Goal: Information Seeking & Learning: Learn about a topic

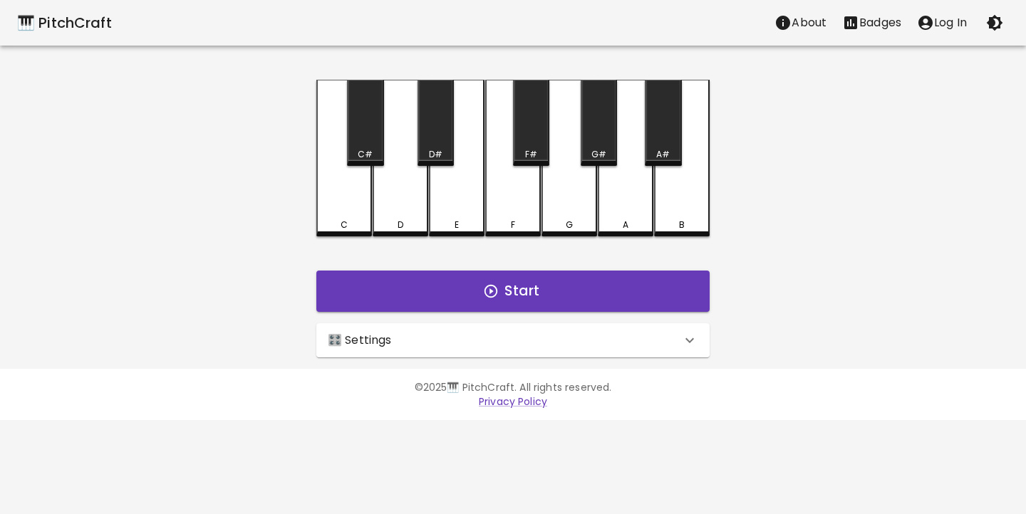
click at [420, 336] on div "🎛️ Settings" at bounding box center [504, 340] width 353 height 17
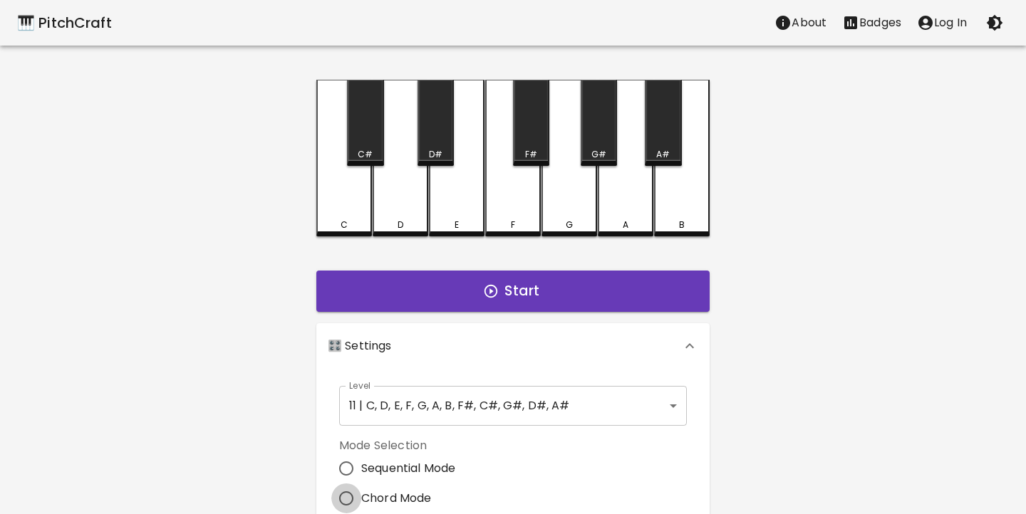
click at [345, 492] on input "Chord Mode" at bounding box center [346, 499] width 30 height 30
radio input "true"
click at [286, 467] on div "🎹 PitchCraft About Badges Log In C C# D D# E F F# G G# A A# B Start 🎛️ Settings…" at bounding box center [513, 421] width 1026 height 843
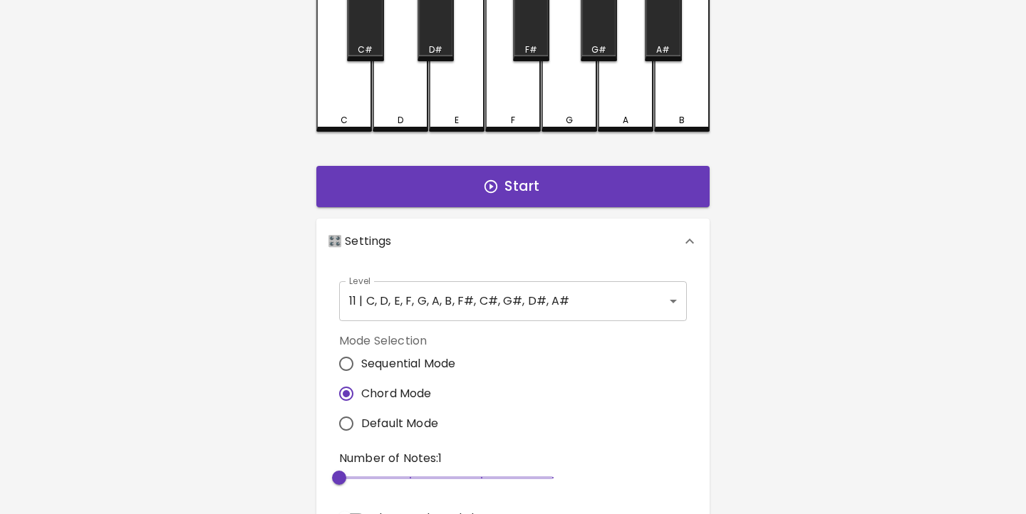
scroll to position [105, 0]
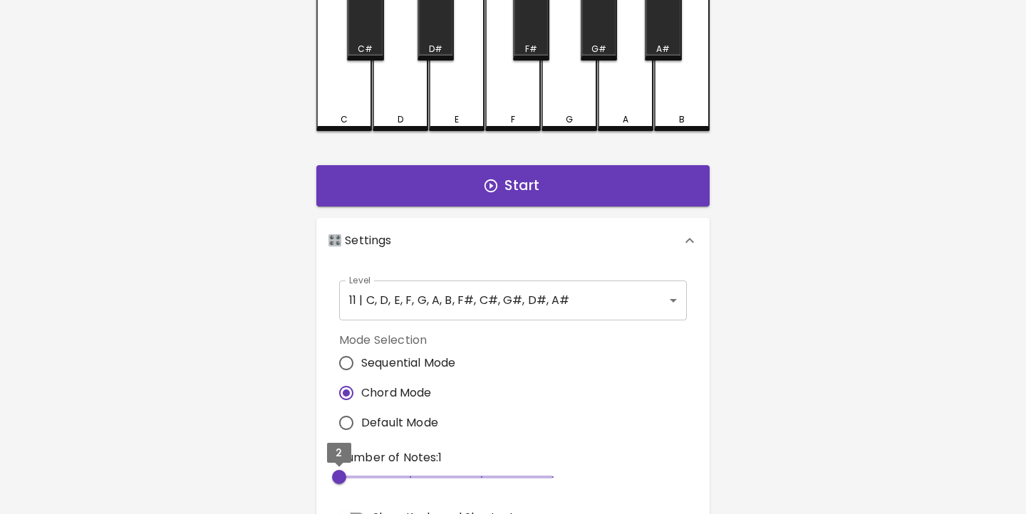
click at [345, 473] on span "2" at bounding box center [339, 477] width 14 height 14
click at [493, 195] on button "Start" at bounding box center [512, 185] width 393 height 41
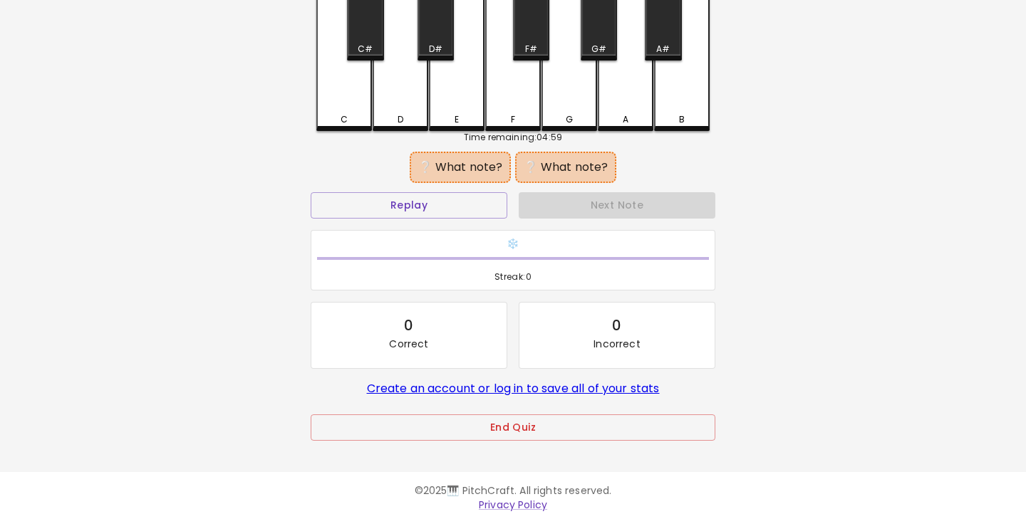
click at [249, 277] on div "🎹 PitchCraft About Badges Log In C C# D D# E F F# G G# A A# B Time remaining: 0…" at bounding box center [513, 178] width 1026 height 566
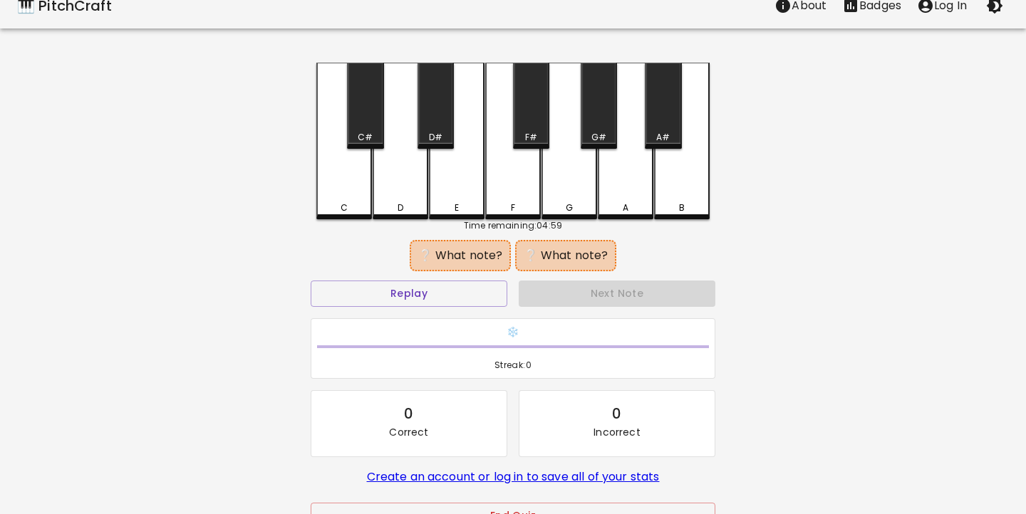
scroll to position [-4, 0]
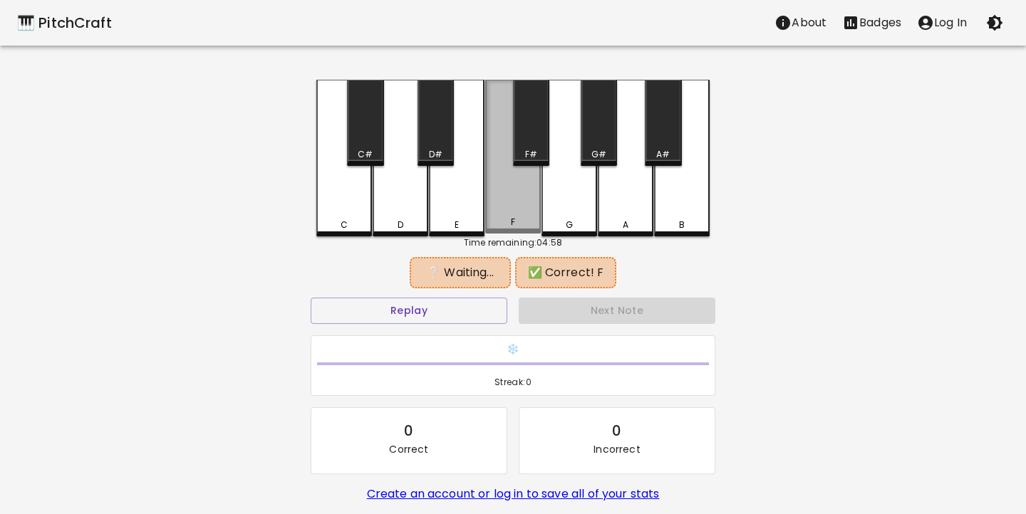
click at [519, 224] on div "F" at bounding box center [513, 222] width 53 height 13
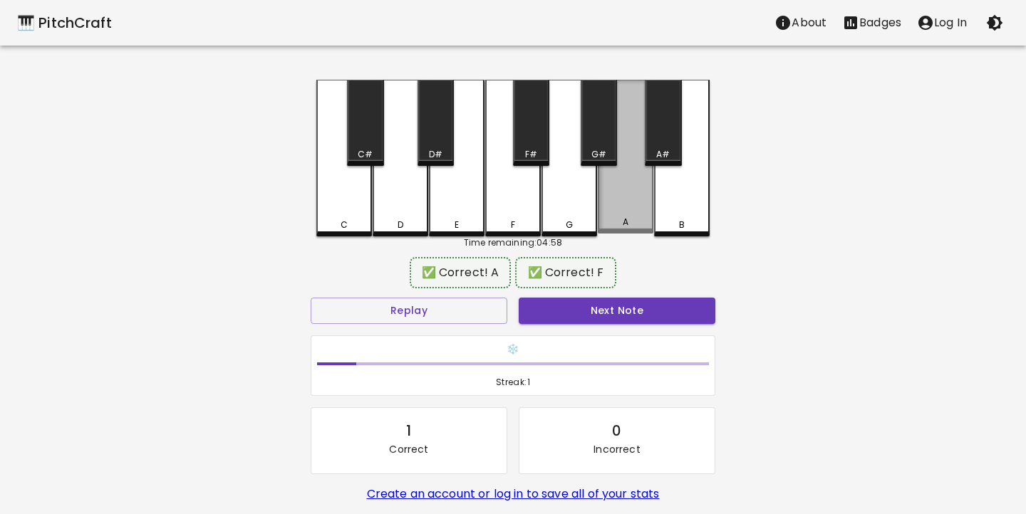
click at [623, 221] on div "A" at bounding box center [626, 157] width 56 height 154
click at [641, 321] on button "Next Note" at bounding box center [617, 311] width 197 height 26
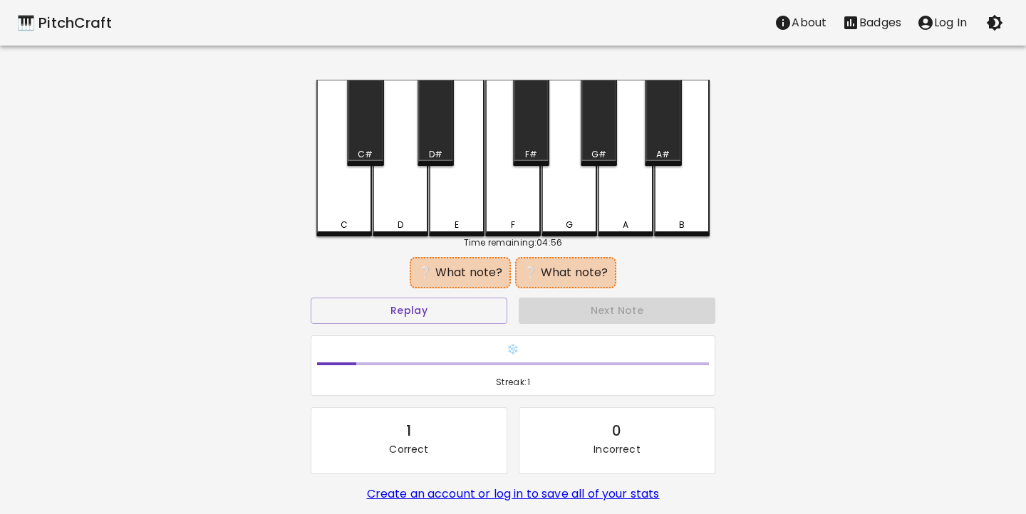
scroll to position [0, 0]
click at [666, 119] on div "A#" at bounding box center [663, 123] width 36 height 86
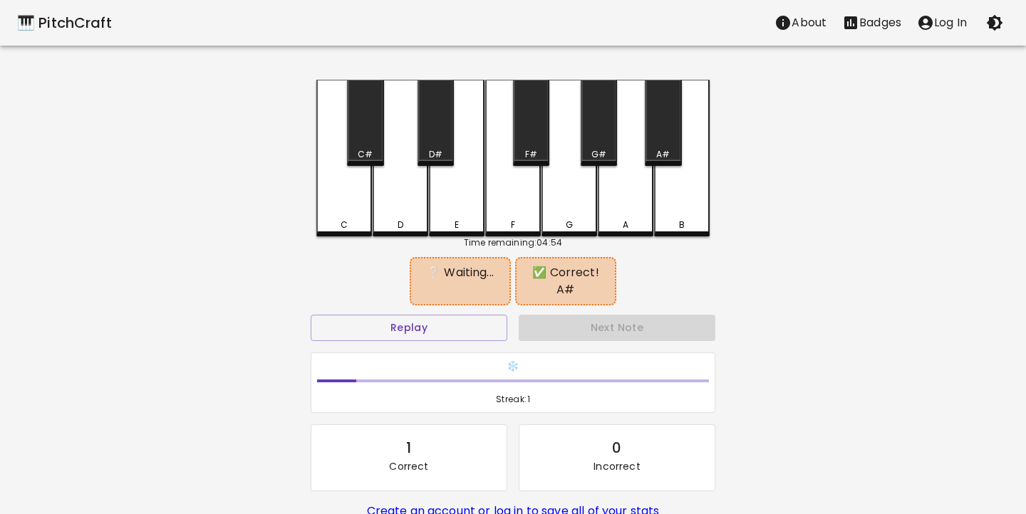
click at [628, 221] on div "A" at bounding box center [626, 225] width 6 height 13
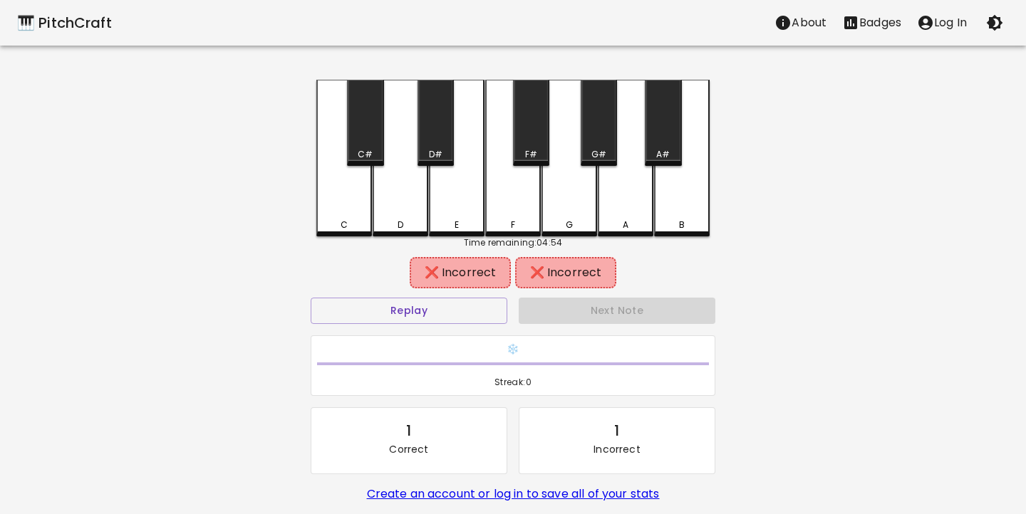
click at [591, 145] on div "G#" at bounding box center [599, 123] width 36 height 86
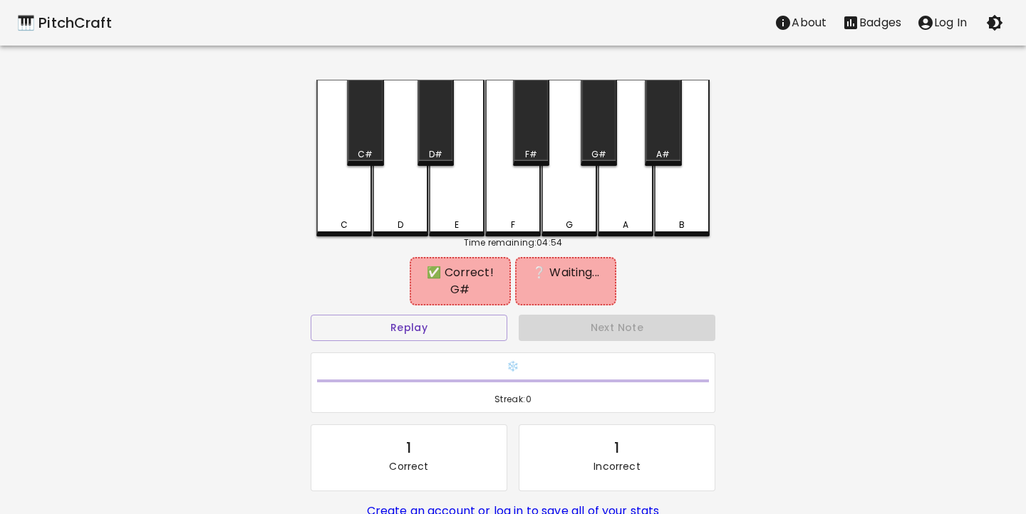
click at [682, 145] on div "B" at bounding box center [682, 158] width 56 height 157
click at [668, 145] on div "A#" at bounding box center [663, 123] width 36 height 86
click at [604, 160] on div "G#" at bounding box center [598, 154] width 15 height 13
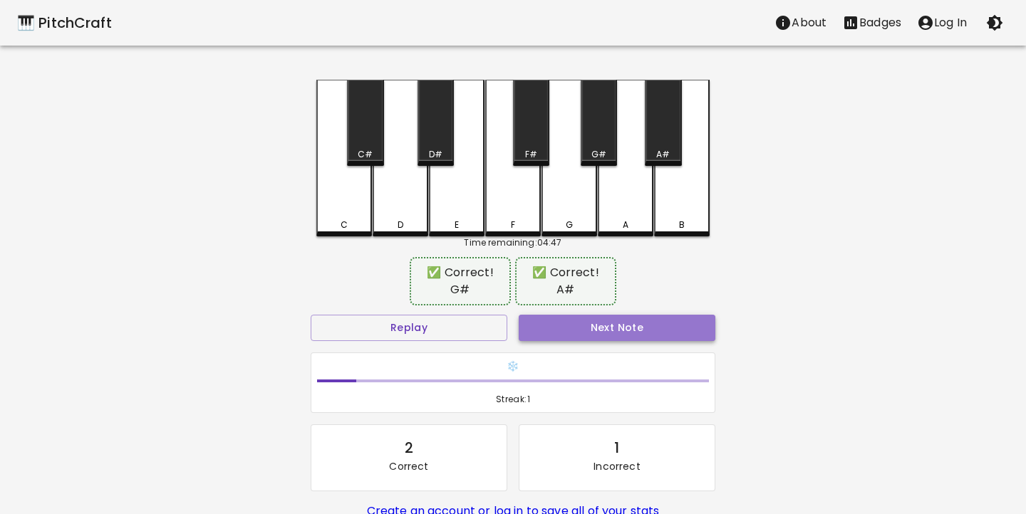
click at [615, 334] on button "Next Note" at bounding box center [617, 328] width 197 height 26
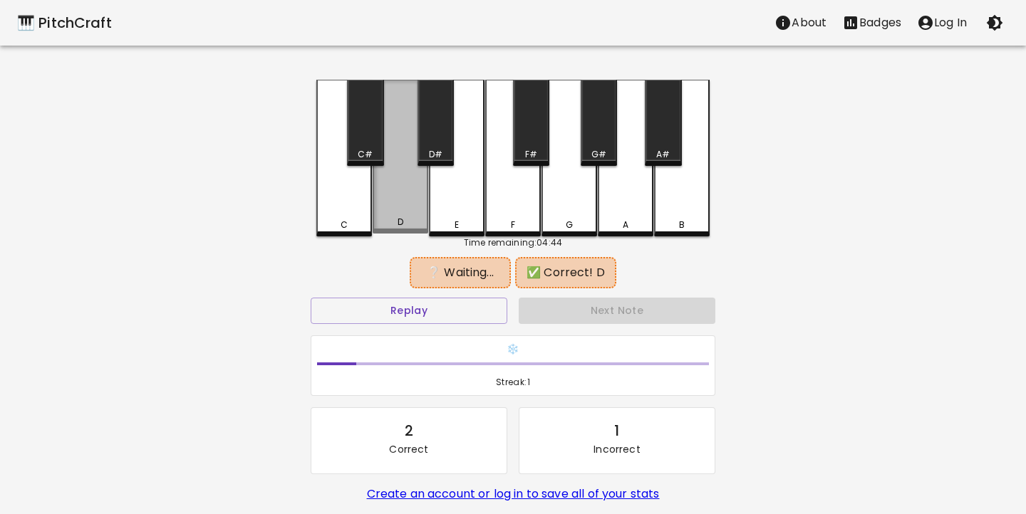
click at [398, 228] on div "D" at bounding box center [400, 222] width 6 height 13
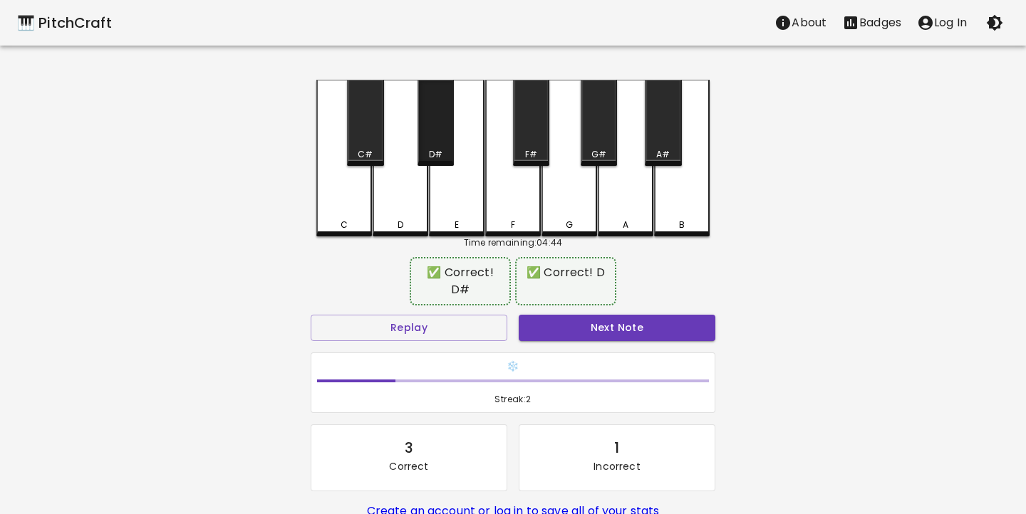
click at [432, 145] on div "D#" at bounding box center [435, 123] width 36 height 86
click at [607, 317] on button "Next Note" at bounding box center [617, 328] width 197 height 26
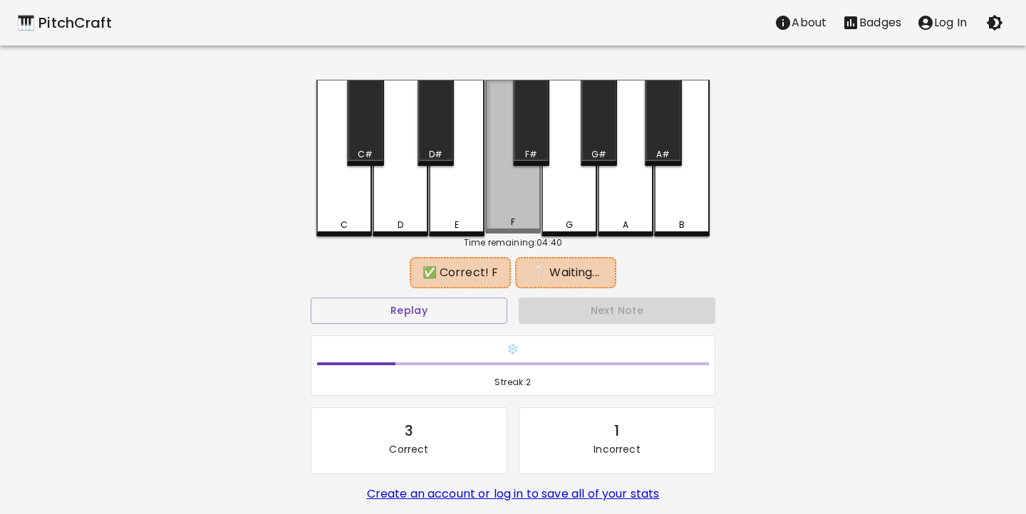
click at [509, 202] on div "F" at bounding box center [513, 157] width 56 height 154
click at [695, 204] on div "B" at bounding box center [682, 158] width 56 height 157
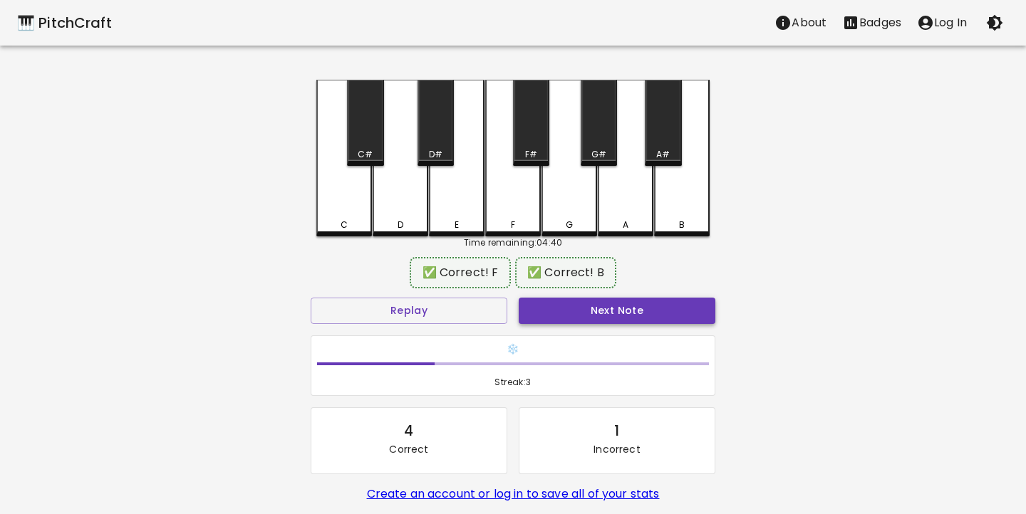
click at [633, 315] on button "Next Note" at bounding box center [617, 311] width 197 height 26
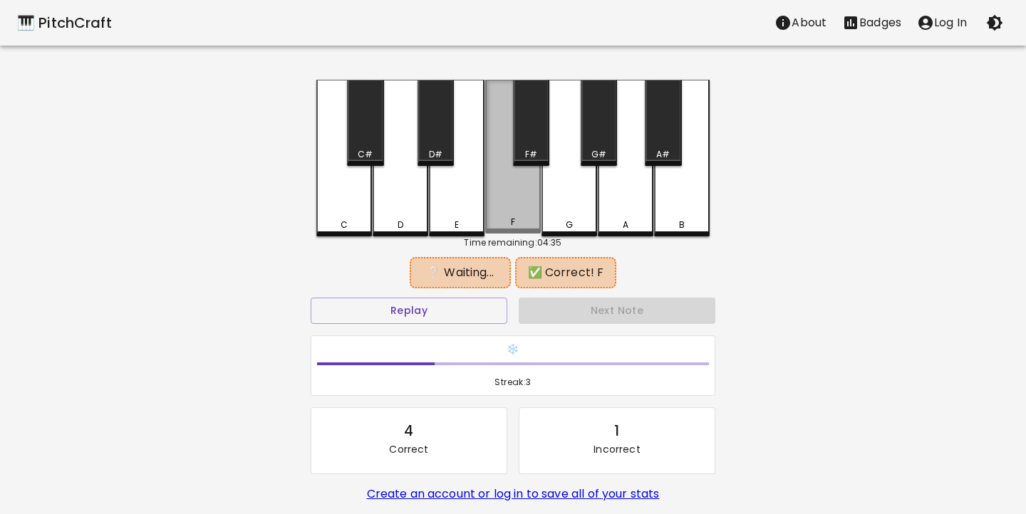
click at [519, 214] on div "F" at bounding box center [513, 157] width 56 height 154
click at [658, 145] on div "A#" at bounding box center [663, 123] width 36 height 86
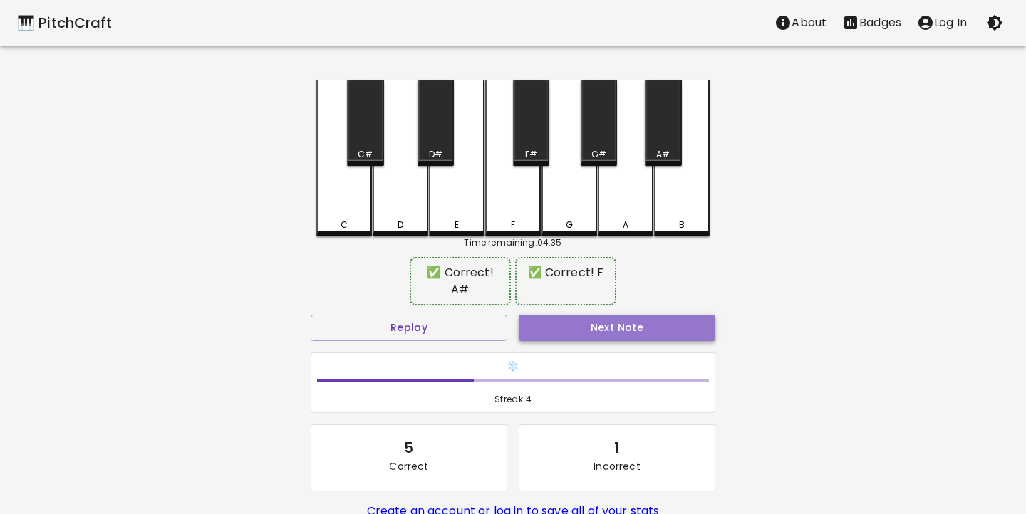
click at [625, 315] on button "Next Note" at bounding box center [617, 328] width 197 height 26
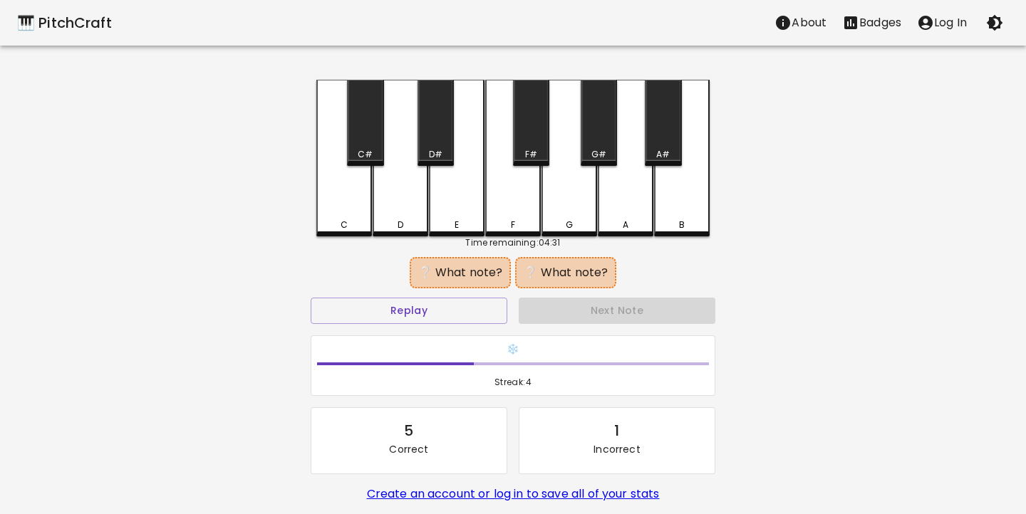
click at [572, 189] on div "G" at bounding box center [569, 158] width 56 height 157
click at [659, 151] on div "A#" at bounding box center [663, 154] width 14 height 13
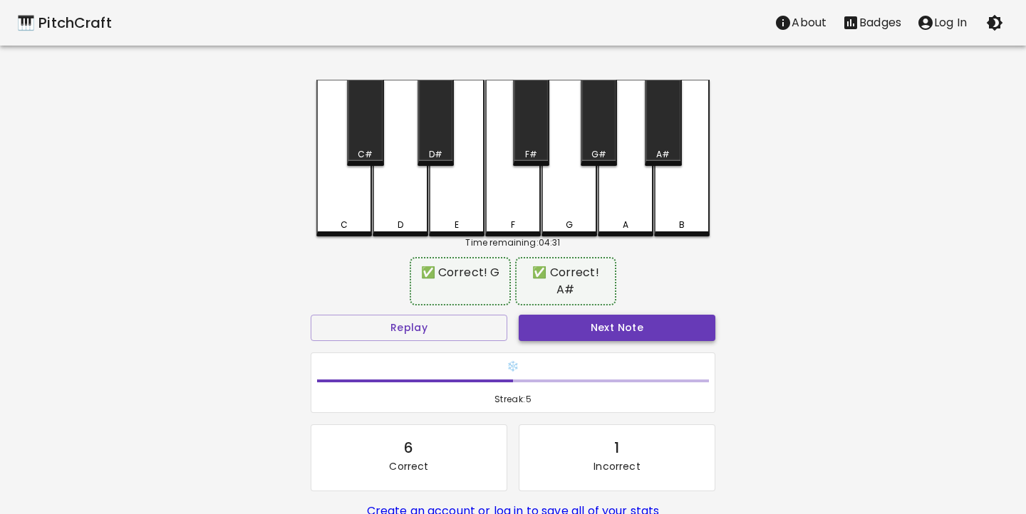
click at [638, 315] on button "Next Note" at bounding box center [617, 328] width 197 height 26
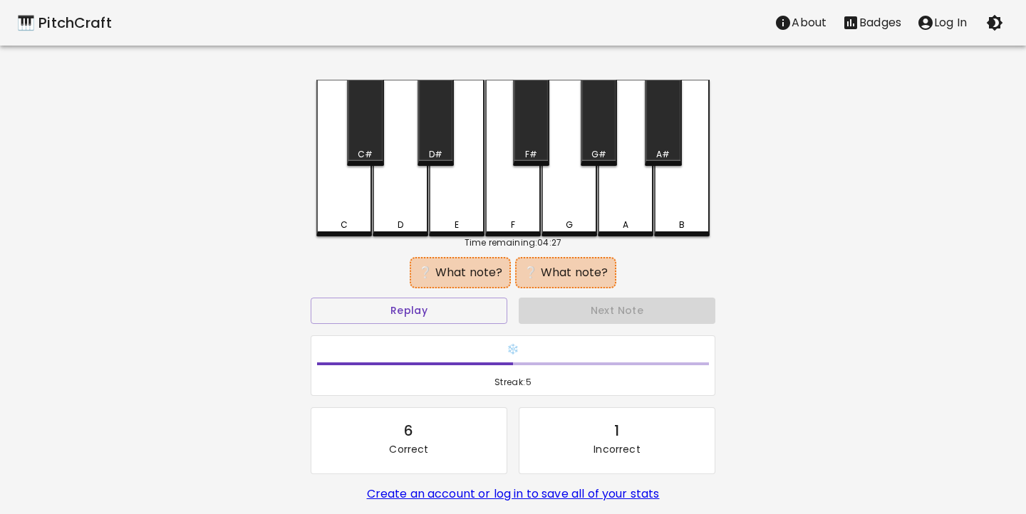
click at [606, 135] on div "G#" at bounding box center [599, 123] width 36 height 86
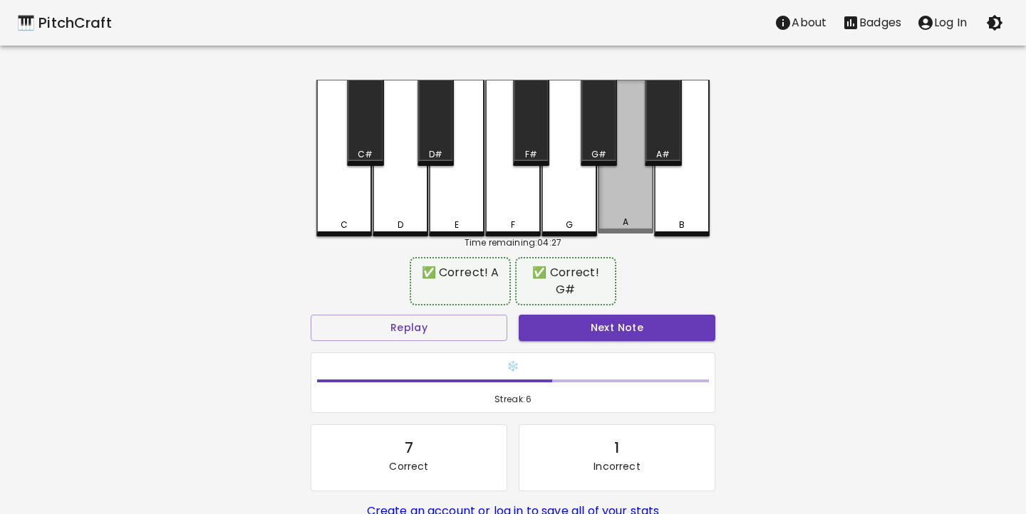
click at [615, 198] on div "A" at bounding box center [626, 157] width 56 height 154
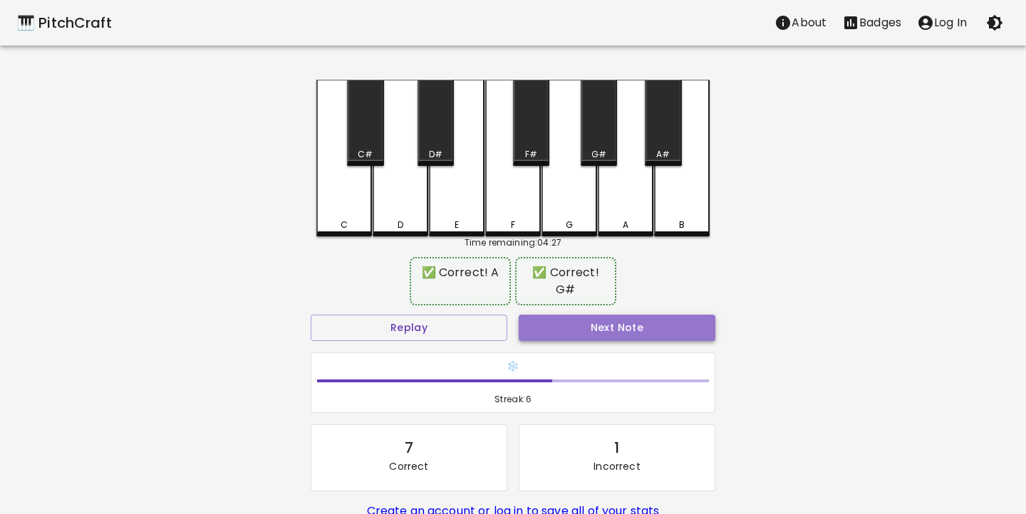
click at [647, 321] on button "Next Note" at bounding box center [617, 328] width 197 height 26
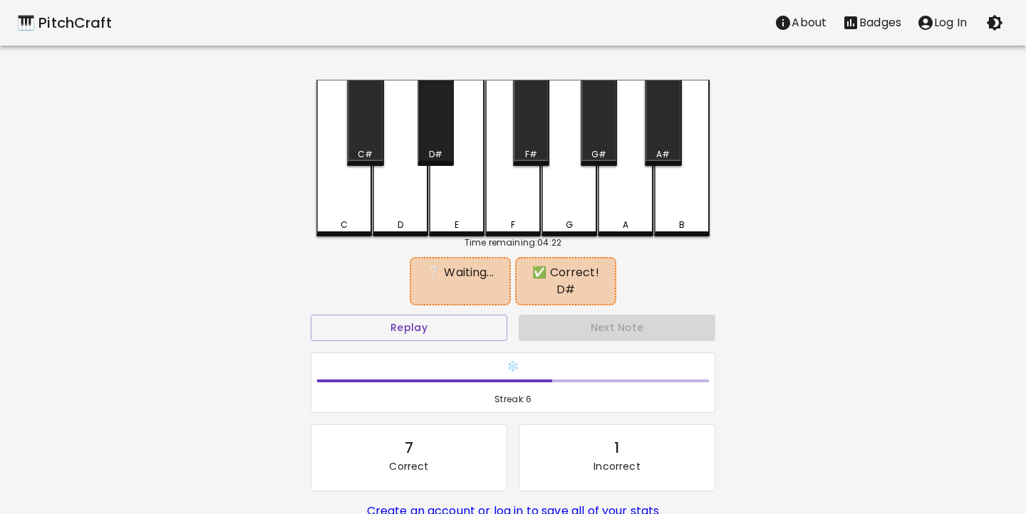
click at [428, 117] on div "D#" at bounding box center [435, 123] width 36 height 86
click at [659, 145] on div "A#" at bounding box center [663, 123] width 36 height 86
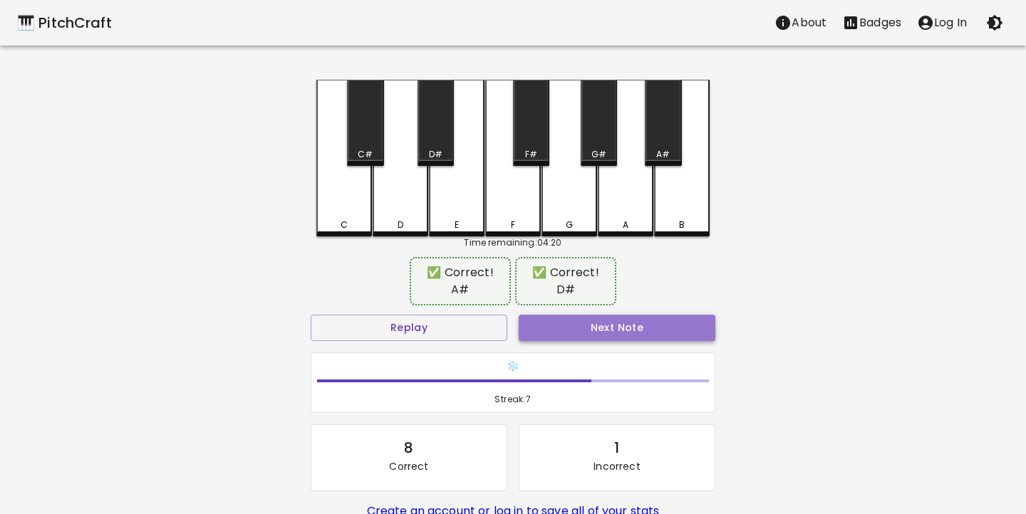
click at [608, 317] on button "Next Note" at bounding box center [617, 328] width 197 height 26
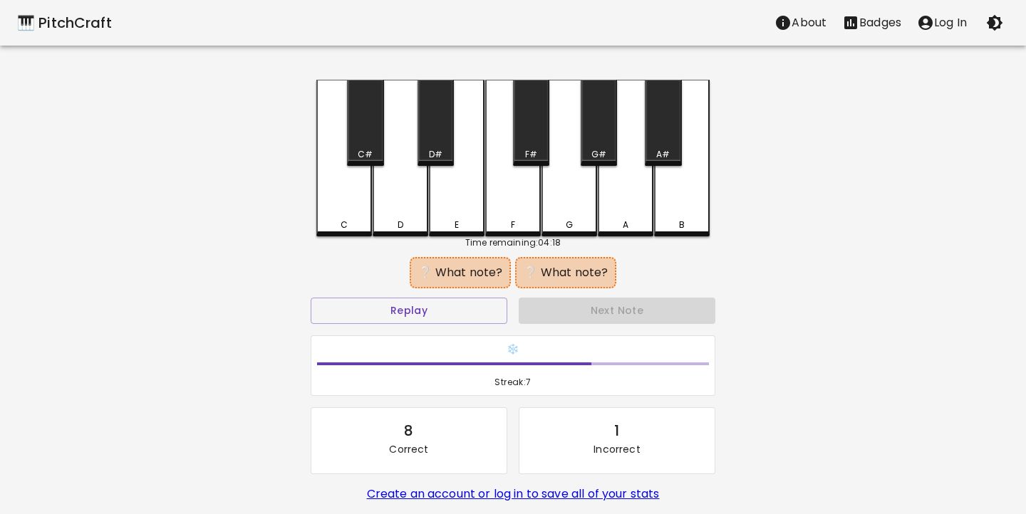
click at [340, 207] on div "C" at bounding box center [344, 158] width 56 height 157
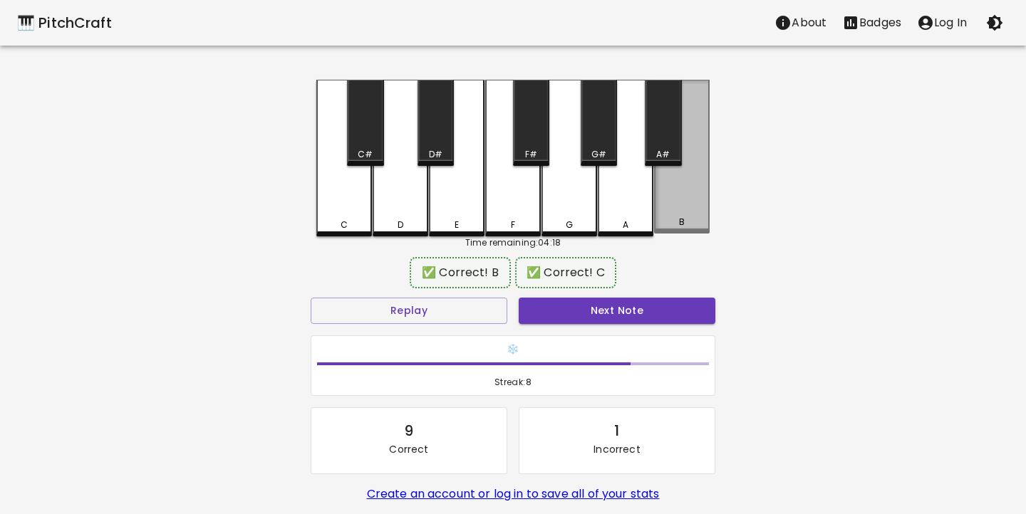
click at [685, 199] on div "B" at bounding box center [682, 157] width 56 height 154
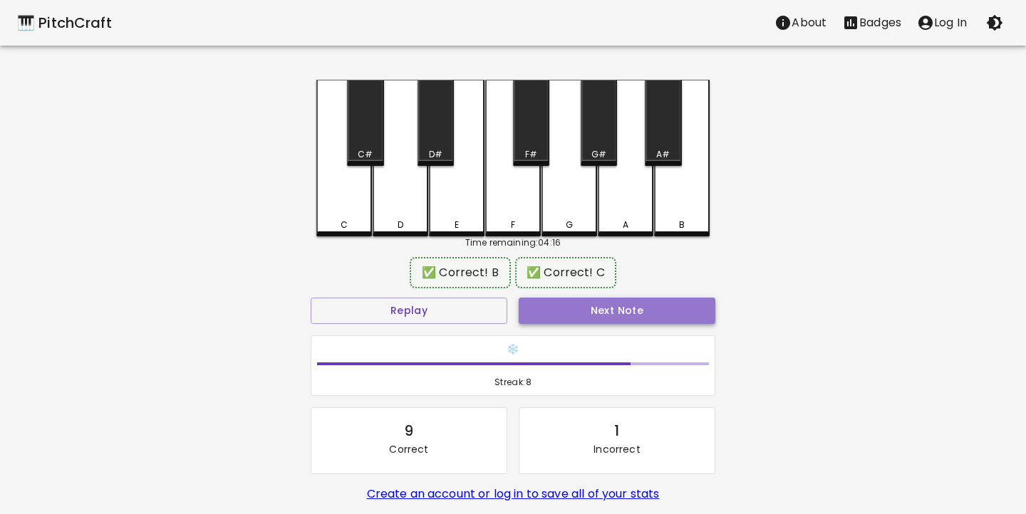
click at [620, 314] on button "Next Note" at bounding box center [617, 311] width 197 height 26
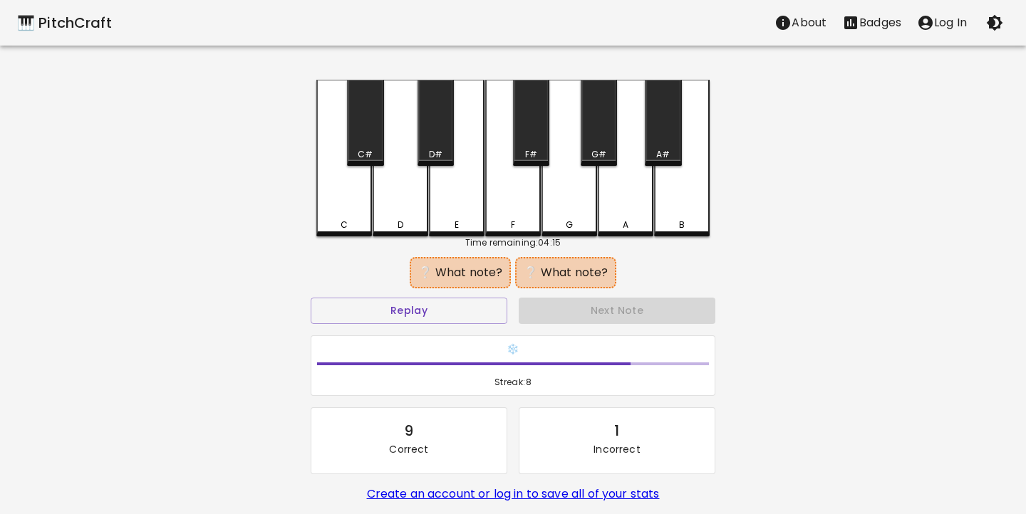
click at [405, 217] on div "D" at bounding box center [401, 158] width 56 height 157
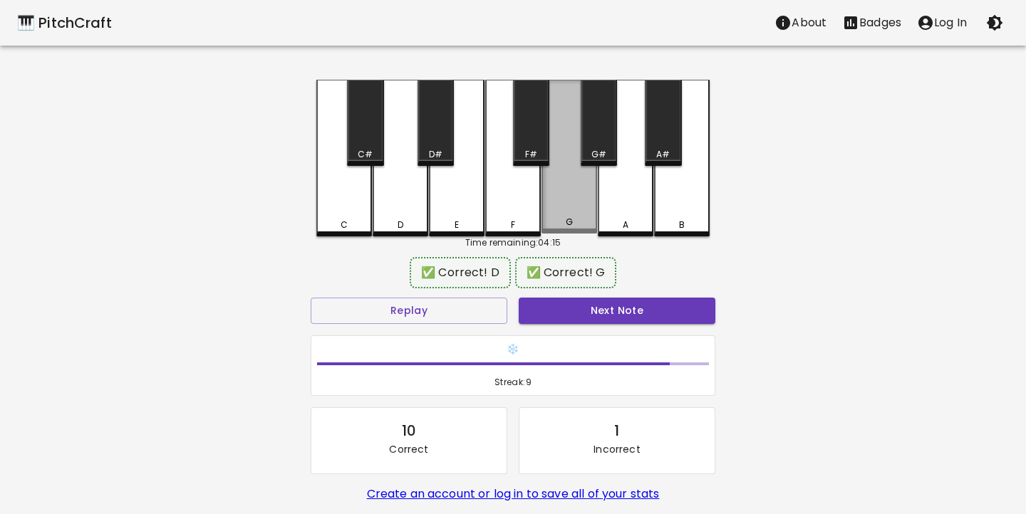
click at [578, 217] on div "G" at bounding box center [569, 157] width 56 height 154
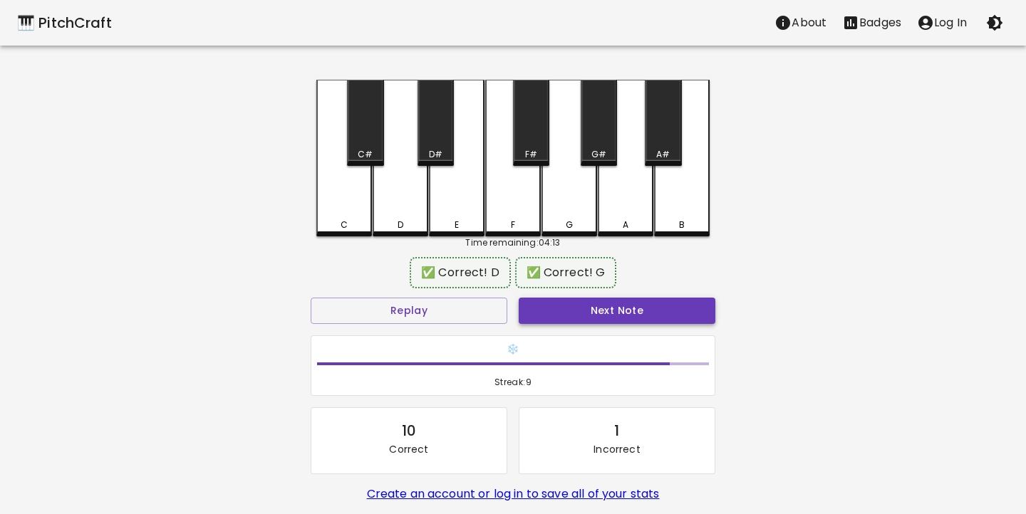
click at [645, 316] on button "Next Note" at bounding box center [617, 311] width 197 height 26
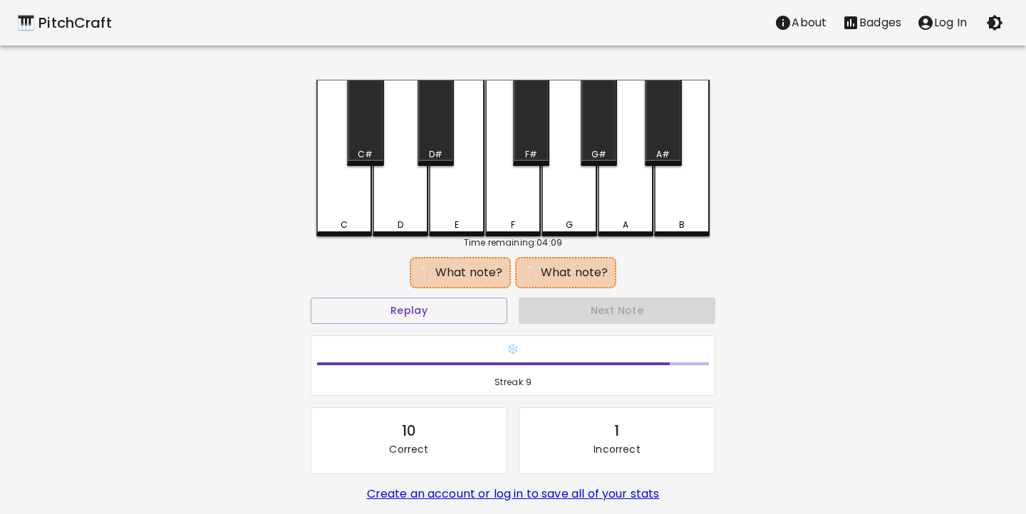
click at [522, 228] on div "F" at bounding box center [513, 225] width 53 height 13
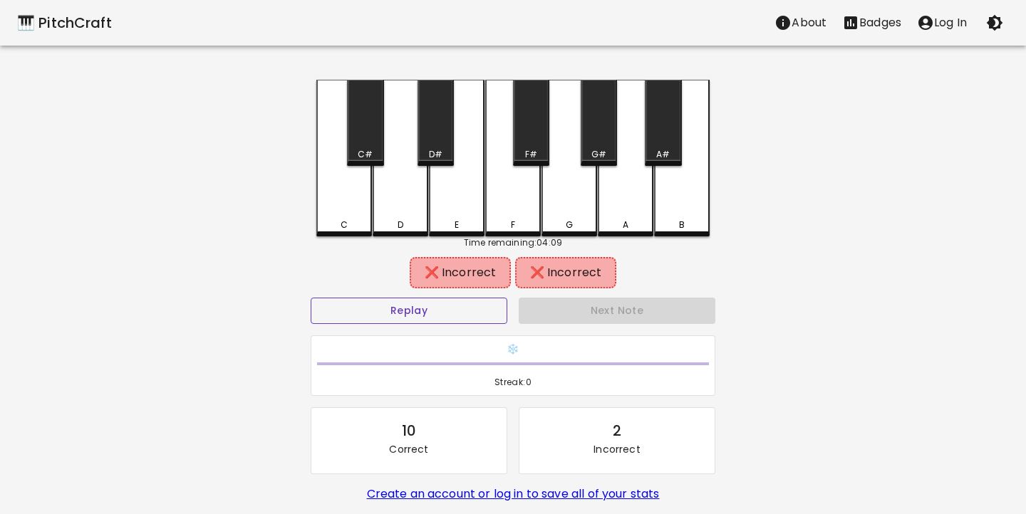
click at [470, 305] on button "Replay" at bounding box center [409, 311] width 197 height 26
click at [541, 141] on div "F#" at bounding box center [531, 123] width 36 height 86
click at [636, 209] on div "A" at bounding box center [626, 158] width 56 height 157
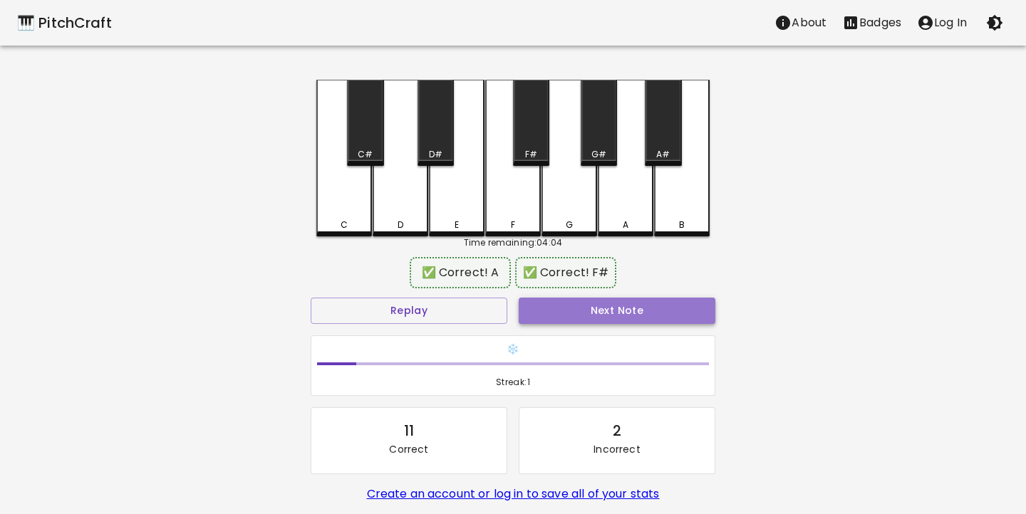
click at [646, 312] on button "Next Note" at bounding box center [617, 311] width 197 height 26
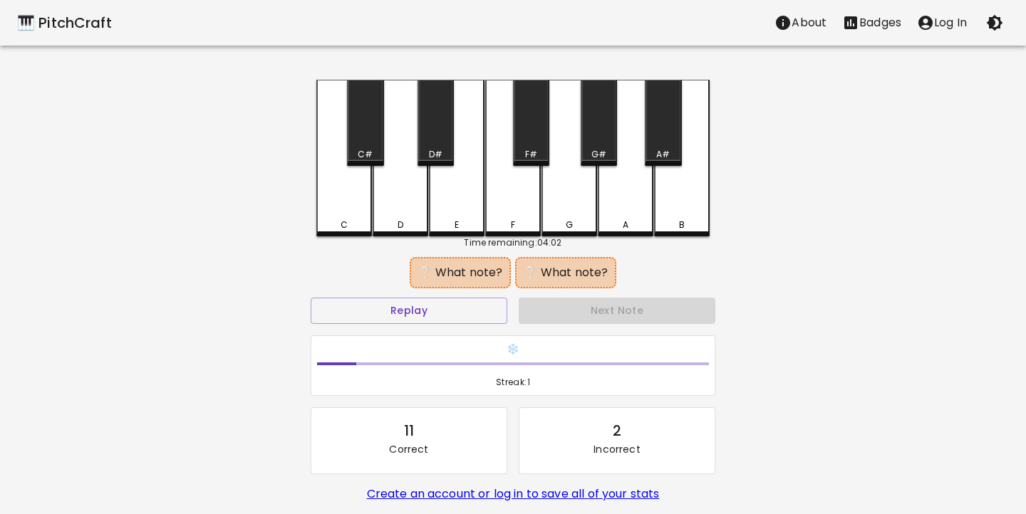
click at [437, 145] on div "D#" at bounding box center [435, 123] width 36 height 86
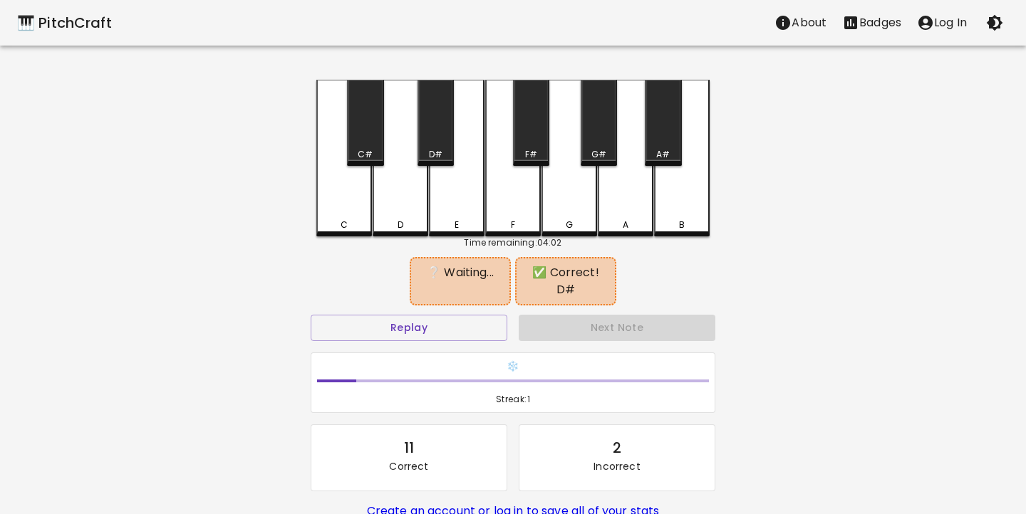
click at [521, 197] on div "F" at bounding box center [513, 158] width 56 height 157
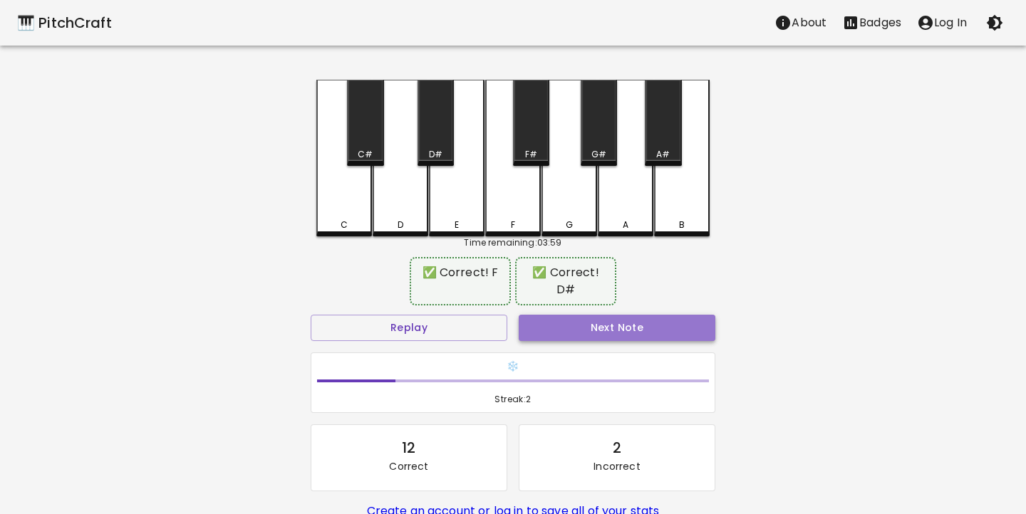
click at [603, 315] on button "Next Note" at bounding box center [617, 328] width 197 height 26
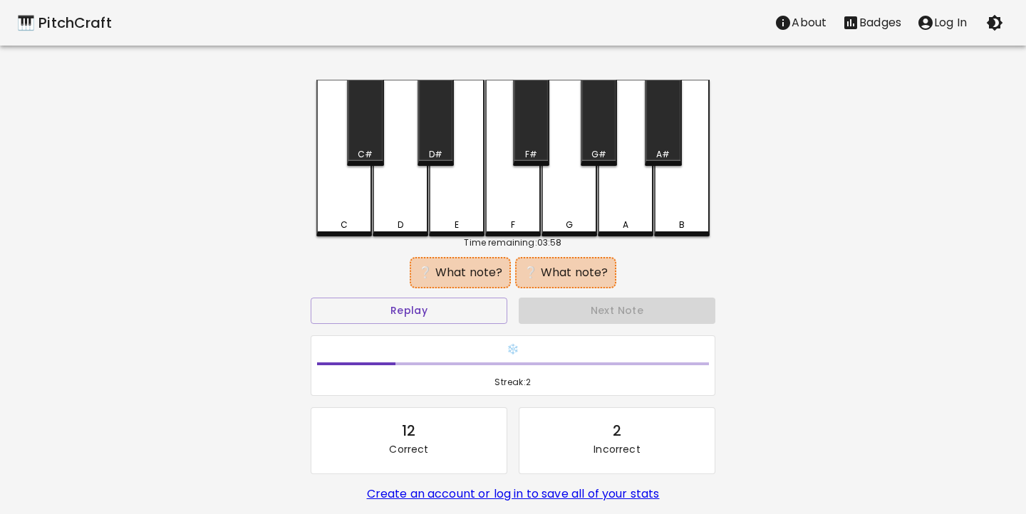
click at [670, 128] on div "A#" at bounding box center [663, 123] width 36 height 86
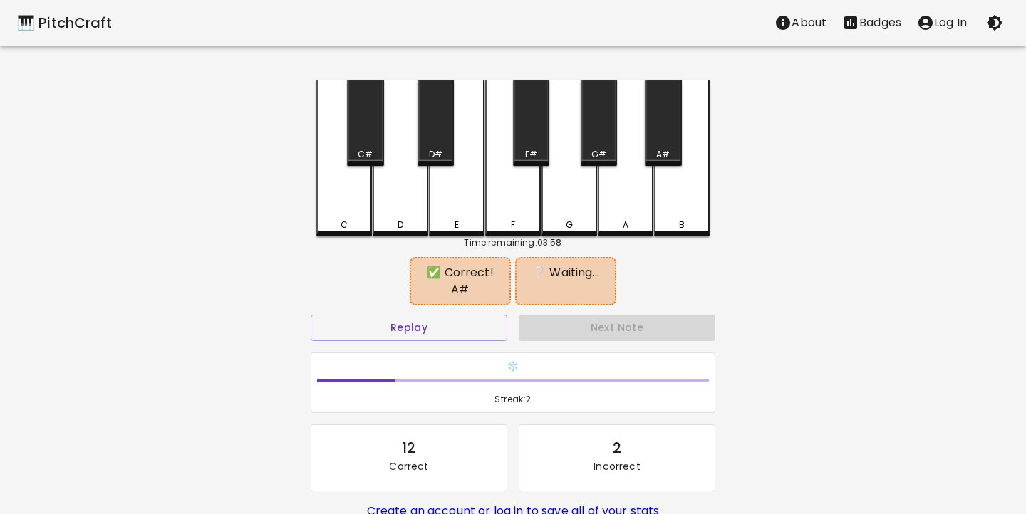
click at [638, 218] on div "A" at bounding box center [626, 158] width 56 height 157
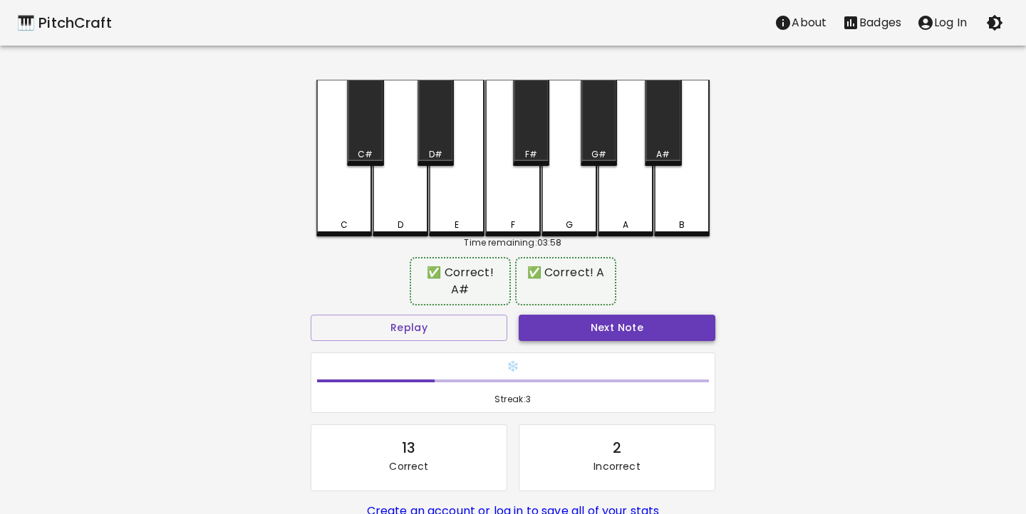
click at [634, 315] on button "Next Note" at bounding box center [617, 328] width 197 height 26
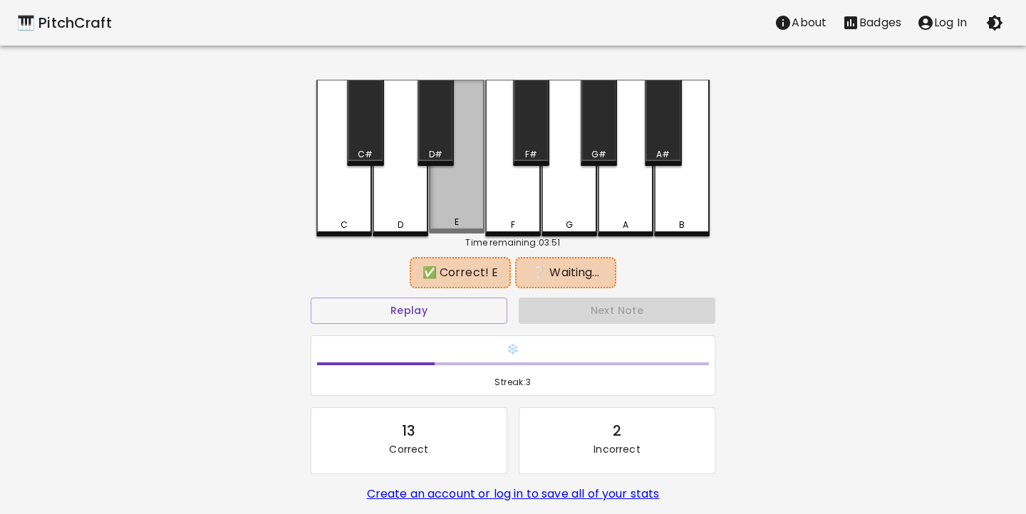
click at [462, 219] on div "E" at bounding box center [456, 222] width 53 height 13
click at [529, 150] on div "F#" at bounding box center [531, 154] width 12 height 13
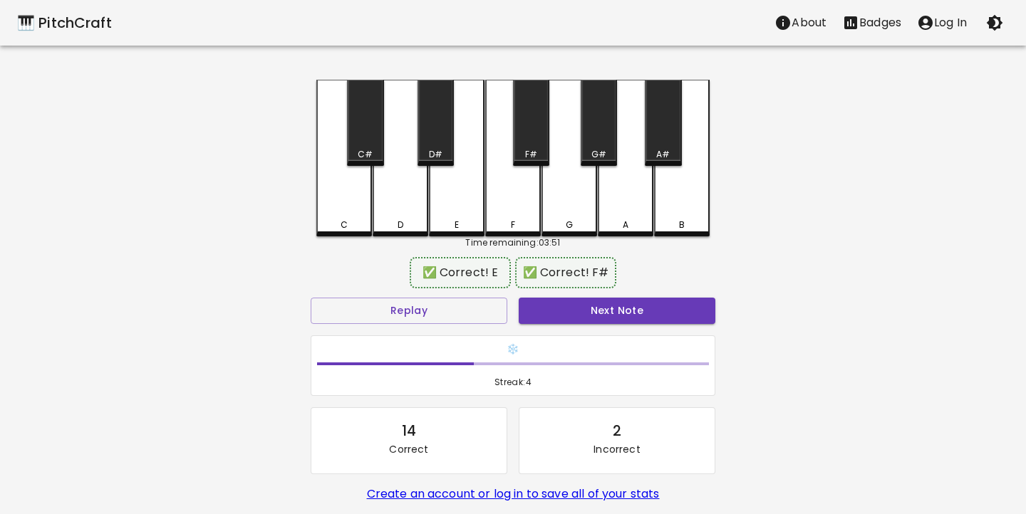
click at [611, 324] on div "Next Note" at bounding box center [617, 311] width 208 height 38
click at [613, 316] on button "Next Note" at bounding box center [617, 311] width 197 height 26
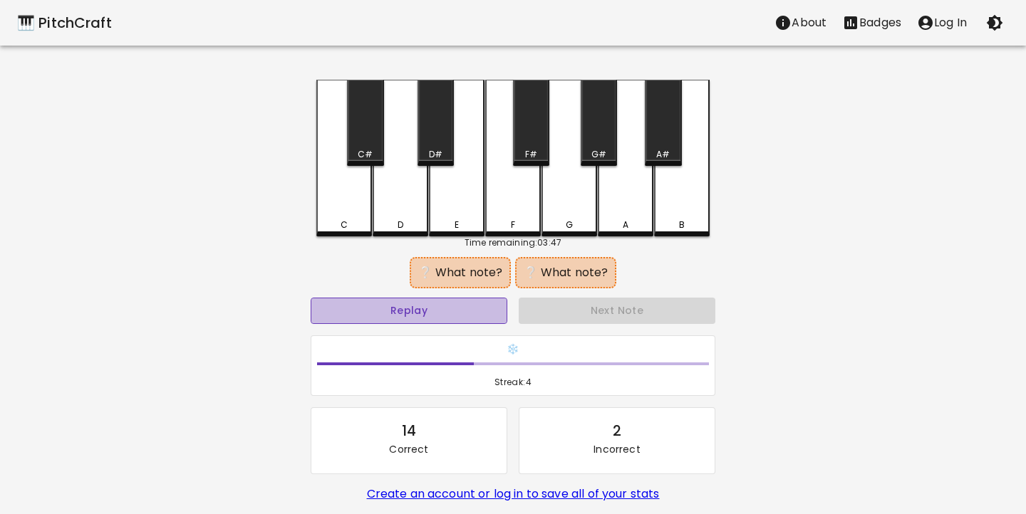
click at [460, 307] on button "Replay" at bounding box center [409, 311] width 197 height 26
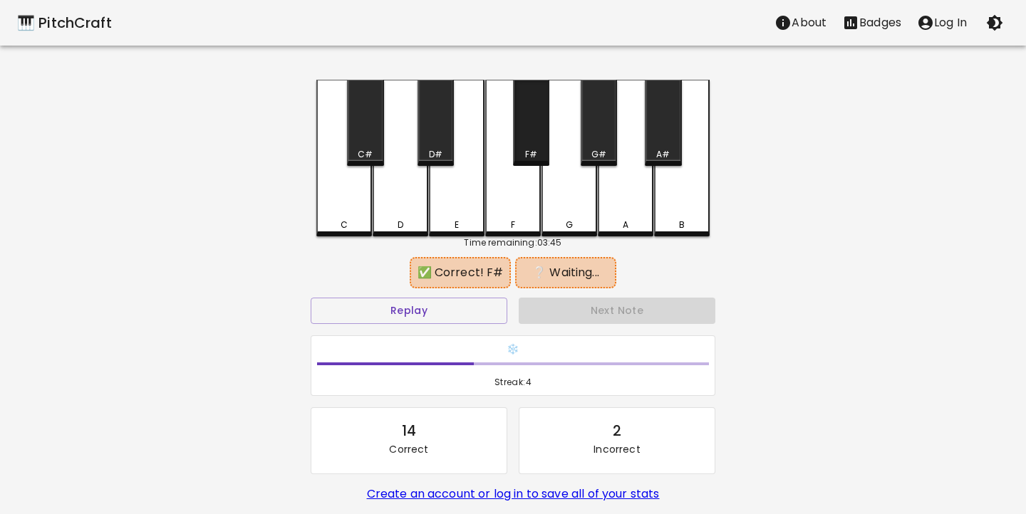
click at [541, 140] on div "F#" at bounding box center [531, 123] width 36 height 86
click at [573, 231] on div "G" at bounding box center [569, 158] width 56 height 157
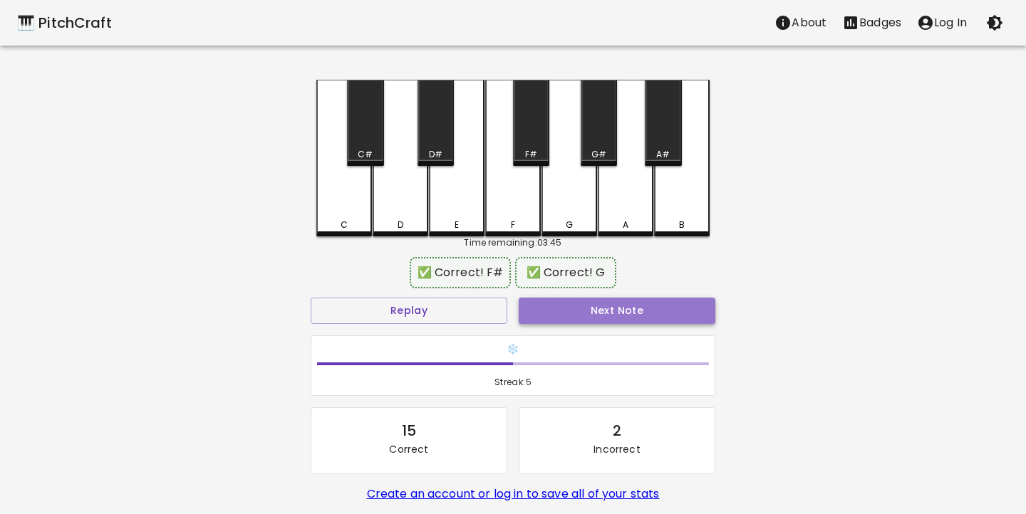
click at [601, 320] on button "Next Note" at bounding box center [617, 311] width 197 height 26
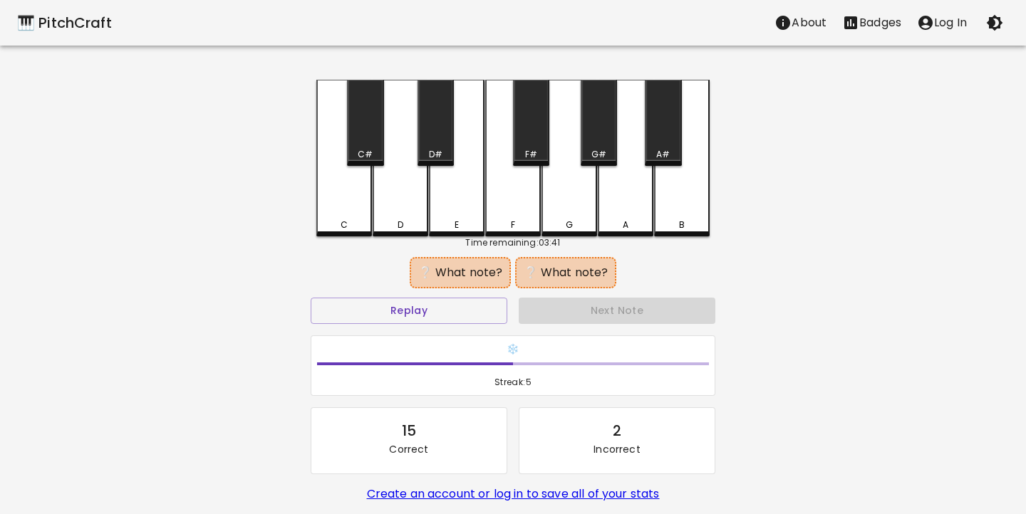
click at [520, 232] on div "F" at bounding box center [513, 158] width 56 height 157
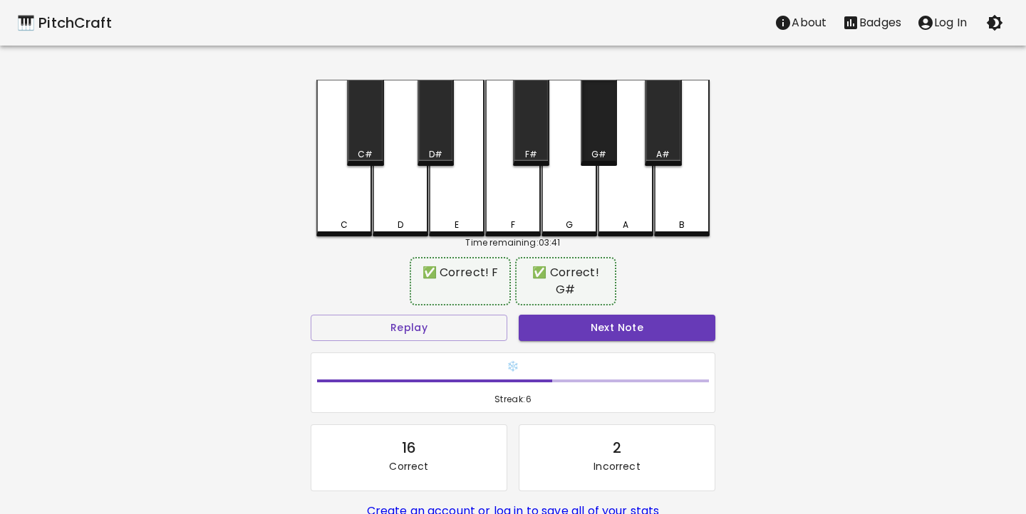
click at [606, 147] on div "G#" at bounding box center [599, 123] width 36 height 86
click at [800, 350] on div "🎹 PitchCraft About Badges Log In C C# D D# E F F# G G# A A# B Time remaining: 0…" at bounding box center [513, 291] width 1026 height 583
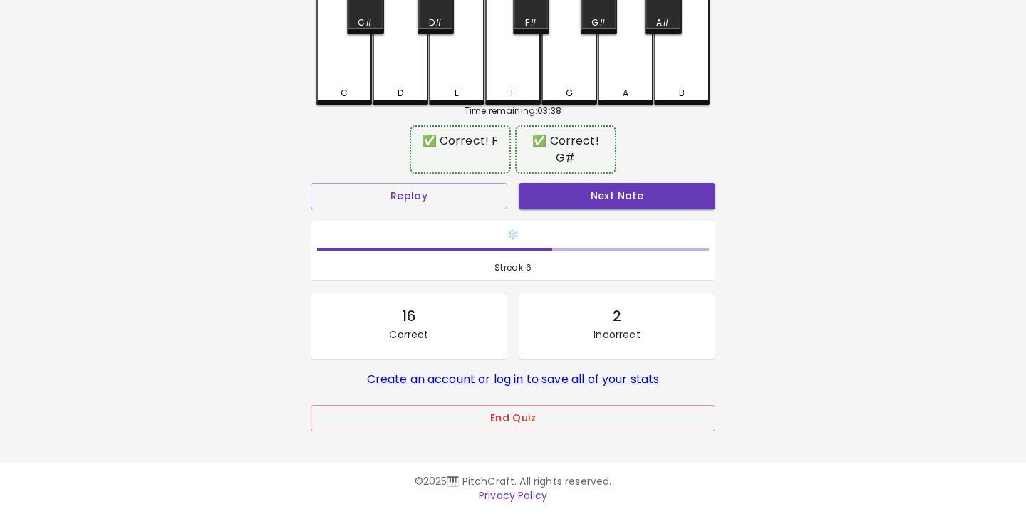
scroll to position [130, 0]
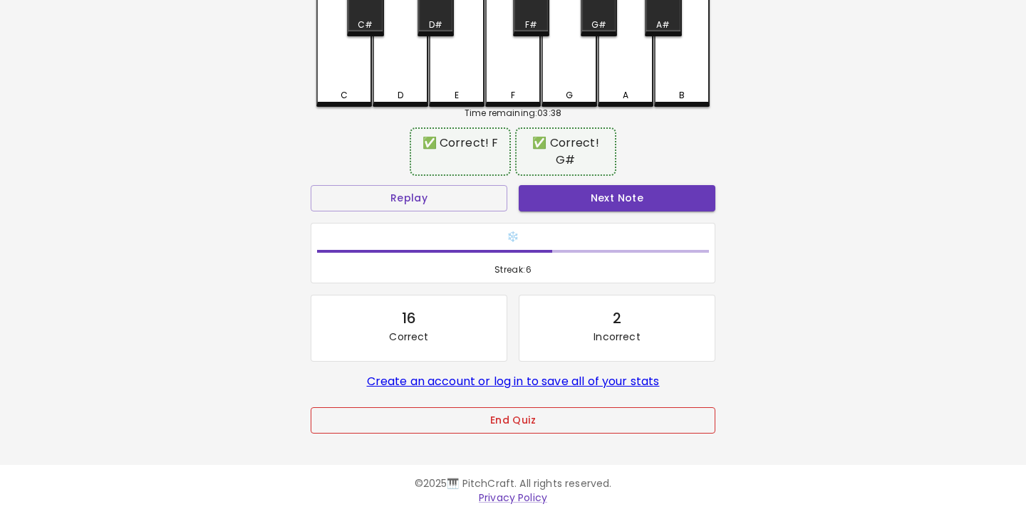
click at [558, 415] on button "End Quiz" at bounding box center [513, 420] width 405 height 26
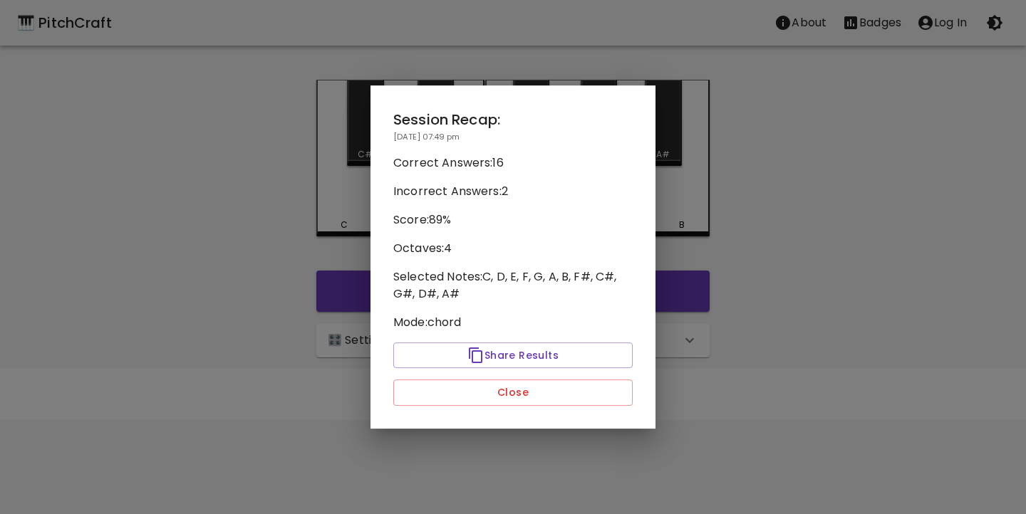
scroll to position [0, 0]
click at [565, 400] on button "Close" at bounding box center [512, 393] width 239 height 26
